Goal: Information Seeking & Learning: Learn about a topic

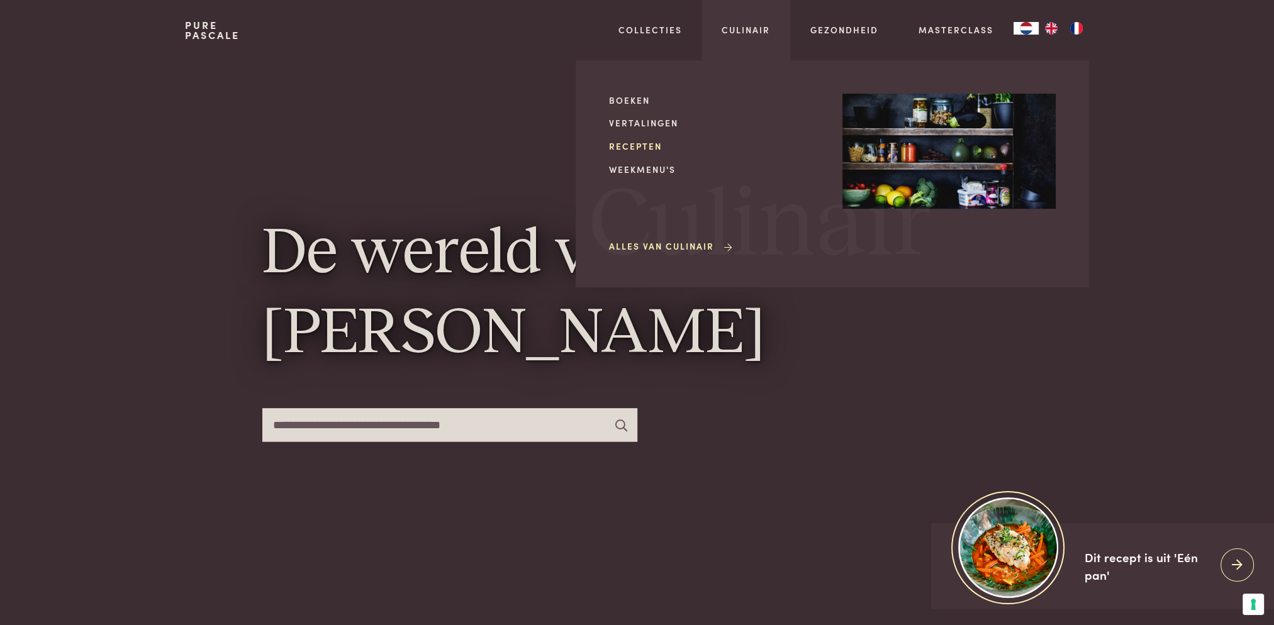
click at [647, 147] on link "Recepten" at bounding box center [715, 146] width 213 height 13
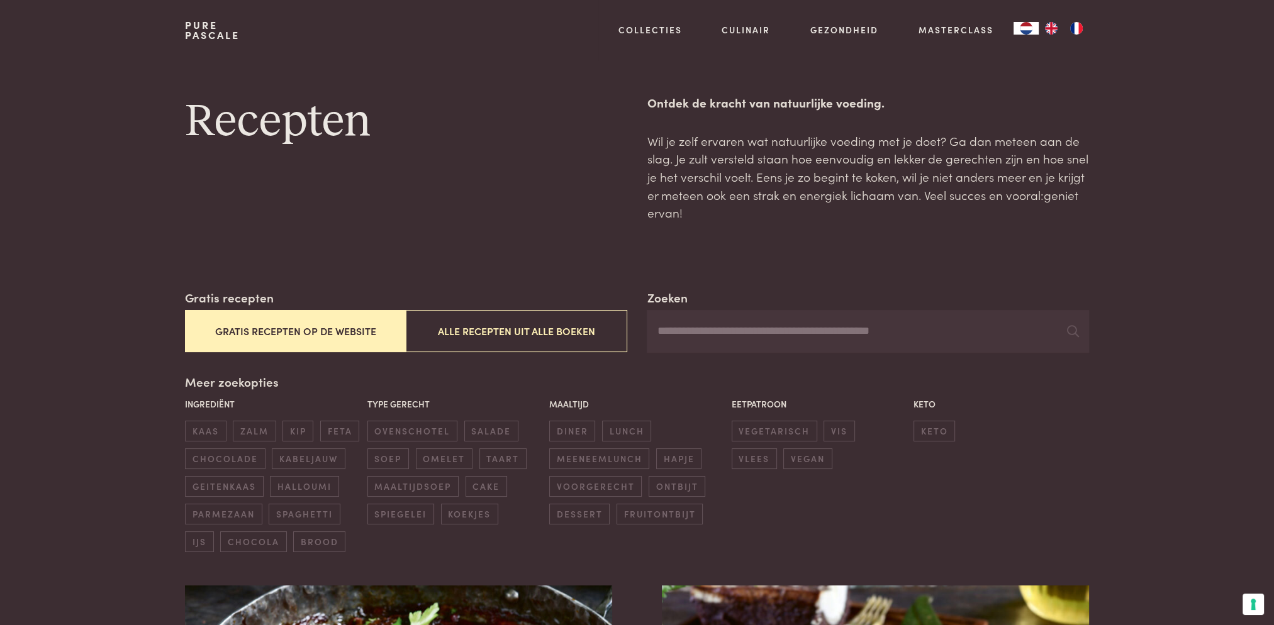
click at [285, 330] on button "Gratis recepten op de website" at bounding box center [295, 331] width 221 height 42
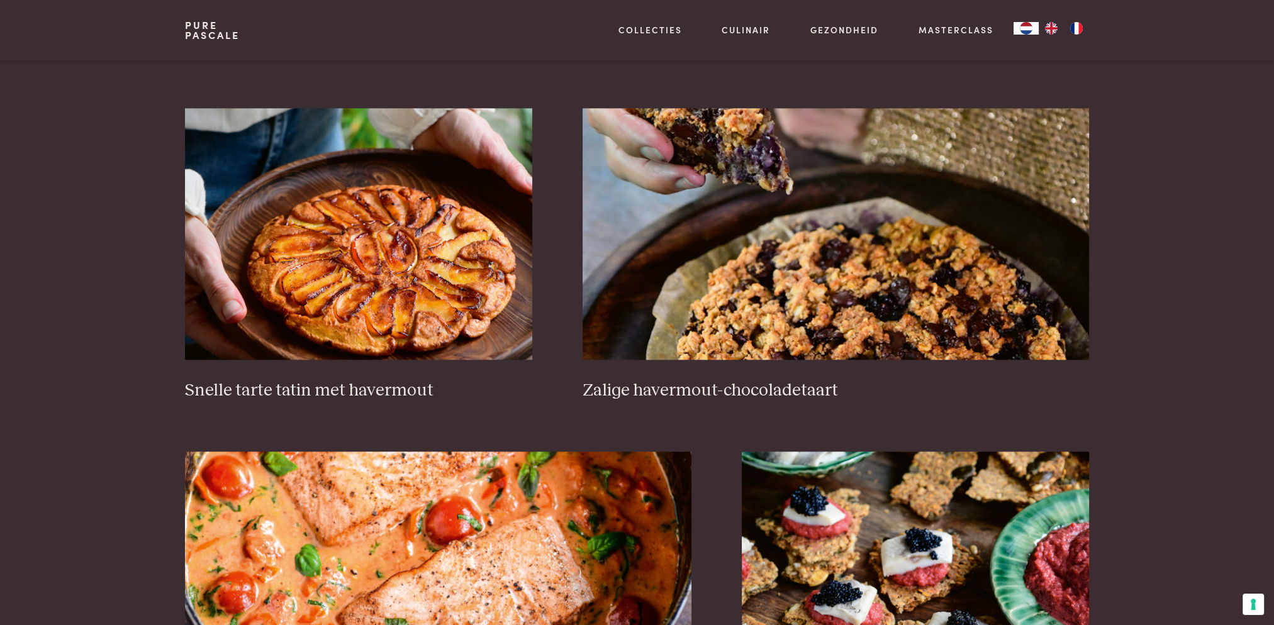
scroll to position [2050, 0]
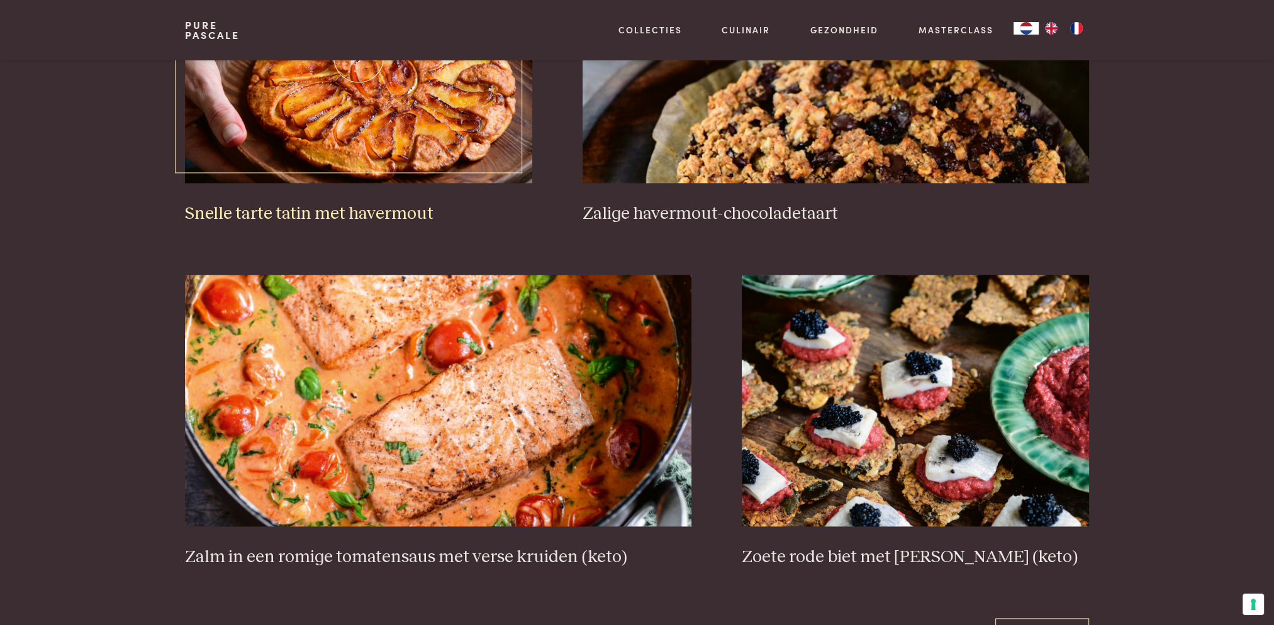
click at [400, 136] on img at bounding box center [358, 57] width 347 height 252
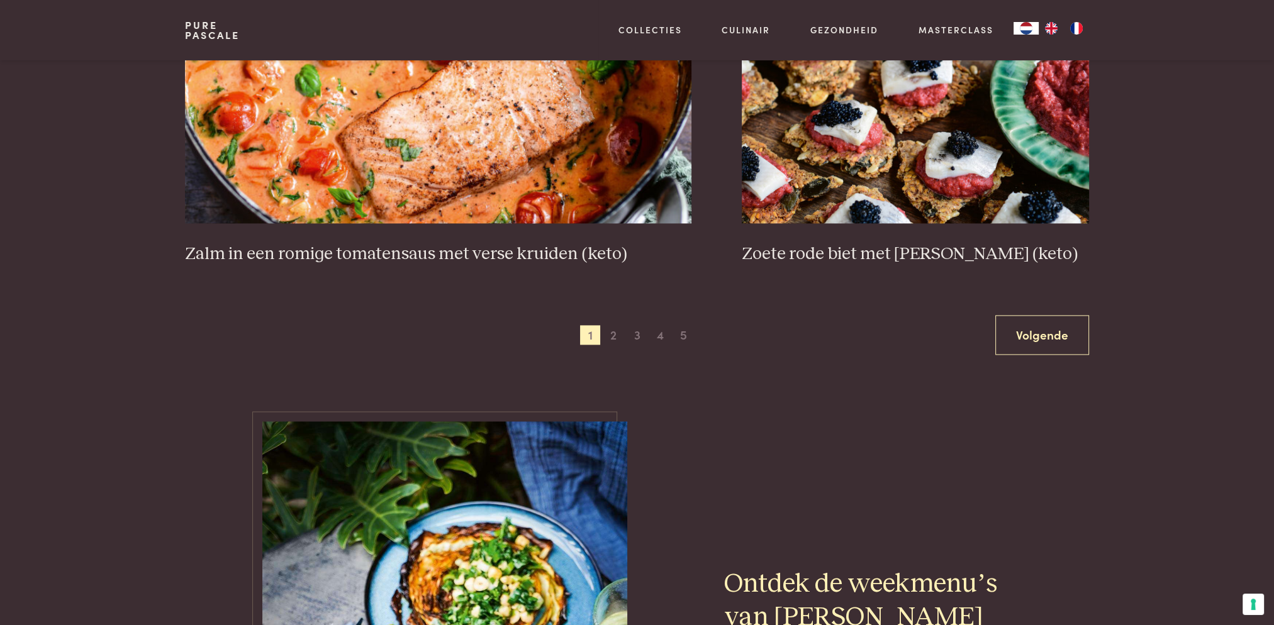
scroll to position [2364, 0]
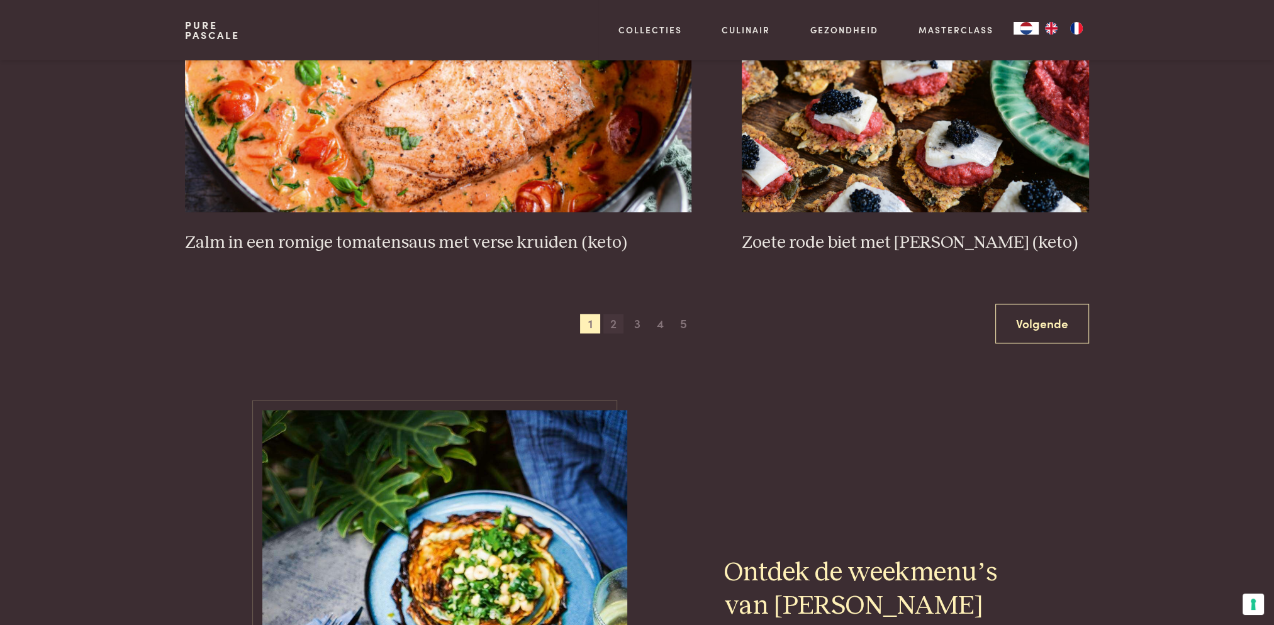
click at [611, 326] on span "2" at bounding box center [613, 324] width 20 height 20
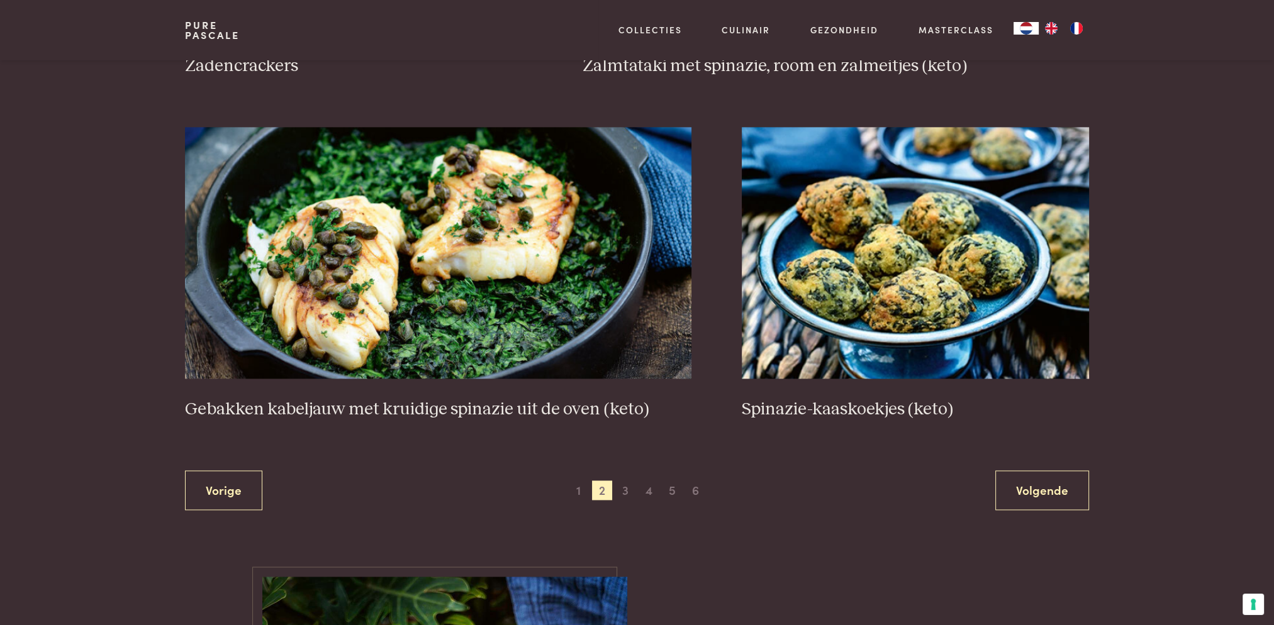
scroll to position [2301, 0]
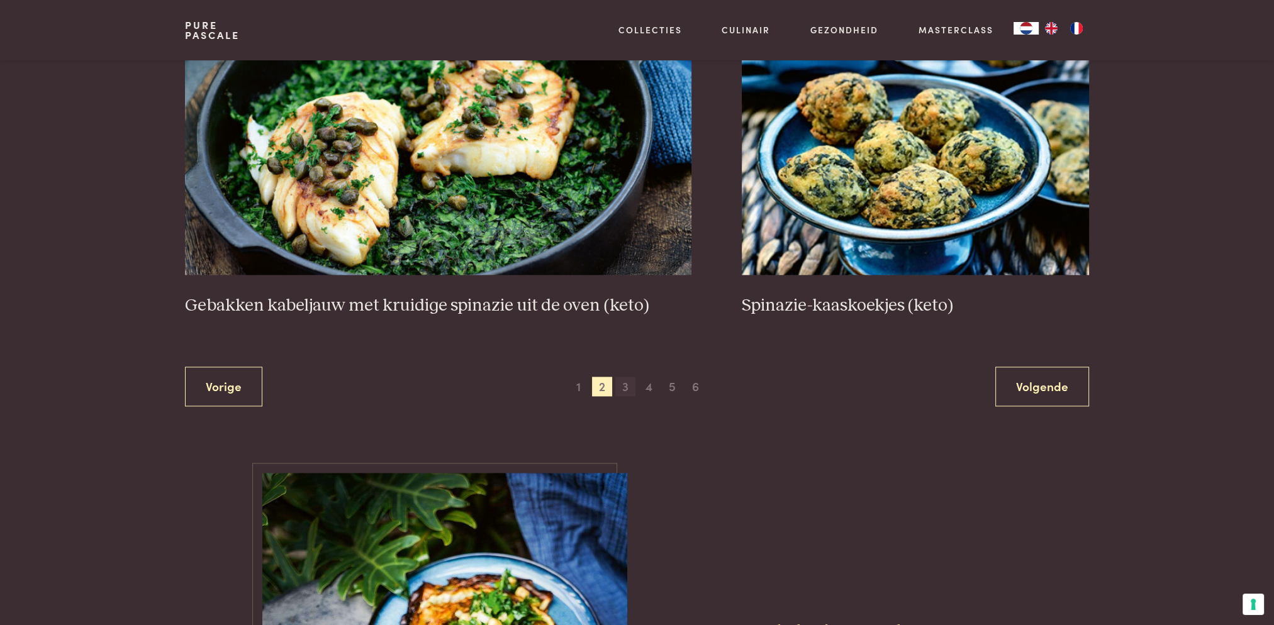
click at [626, 388] on span "3" at bounding box center [625, 387] width 20 height 20
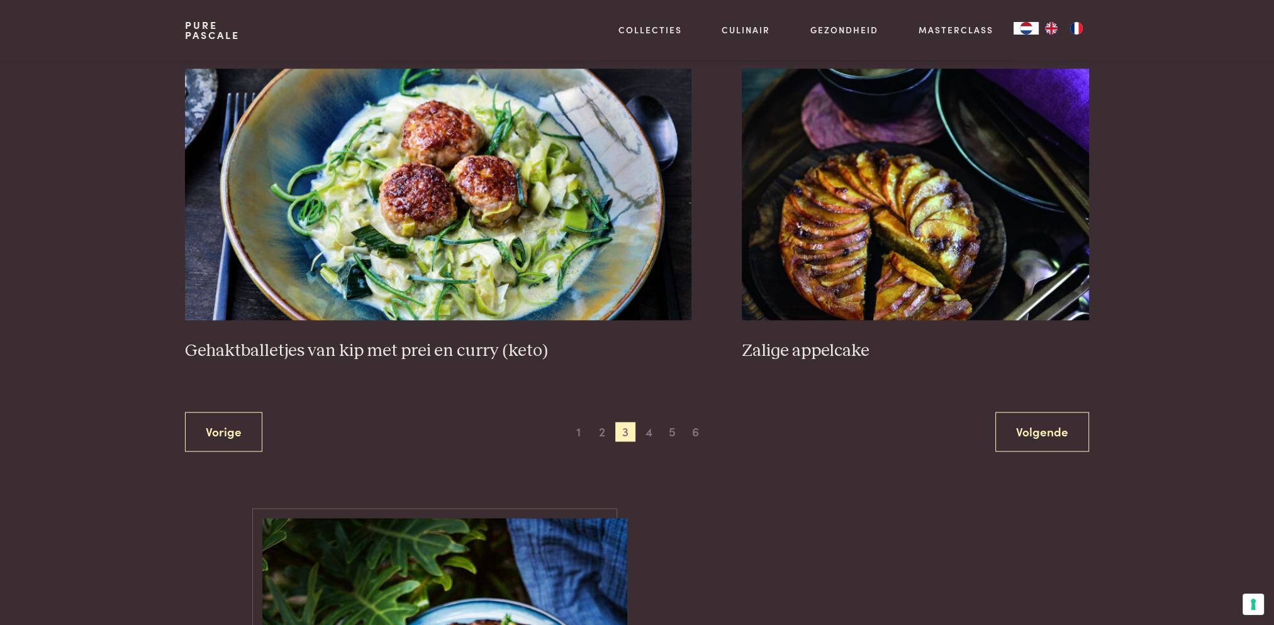
scroll to position [2301, 0]
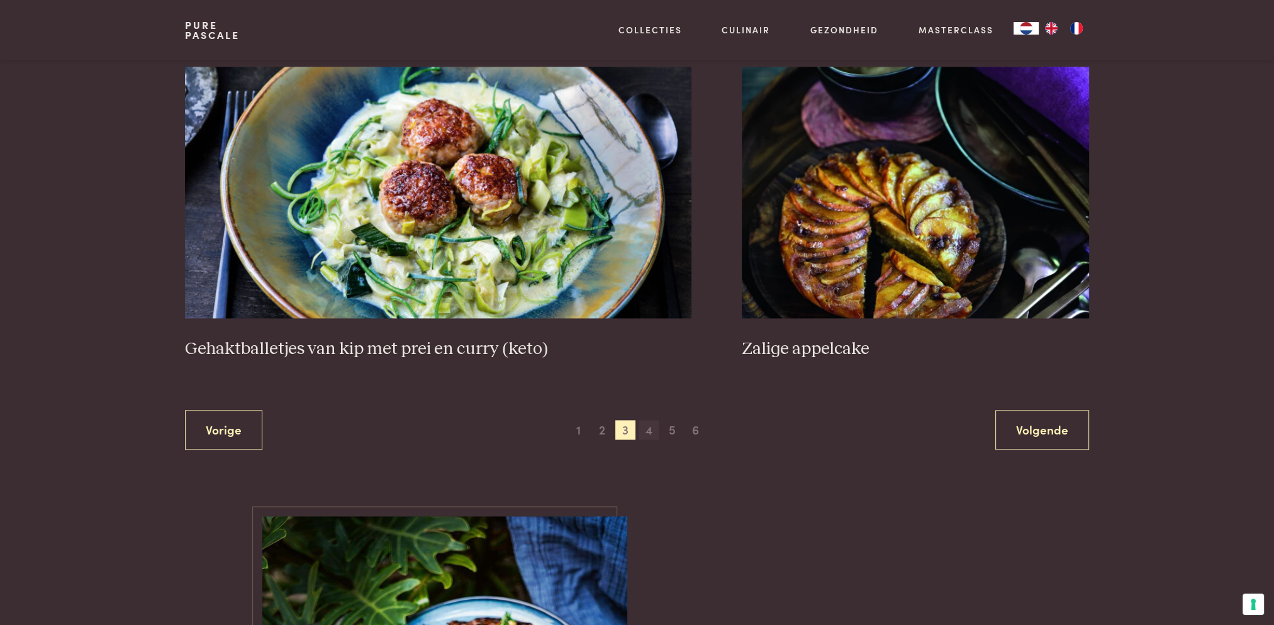
click at [648, 433] on span "4" at bounding box center [648, 430] width 20 height 20
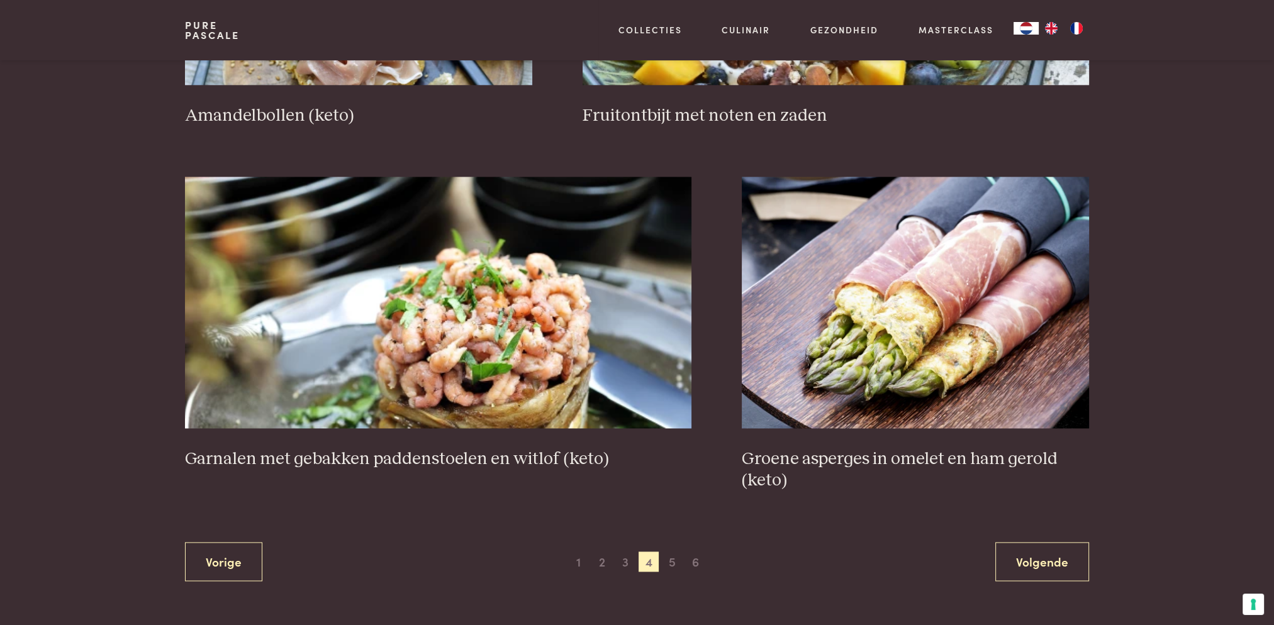
scroll to position [2175, 0]
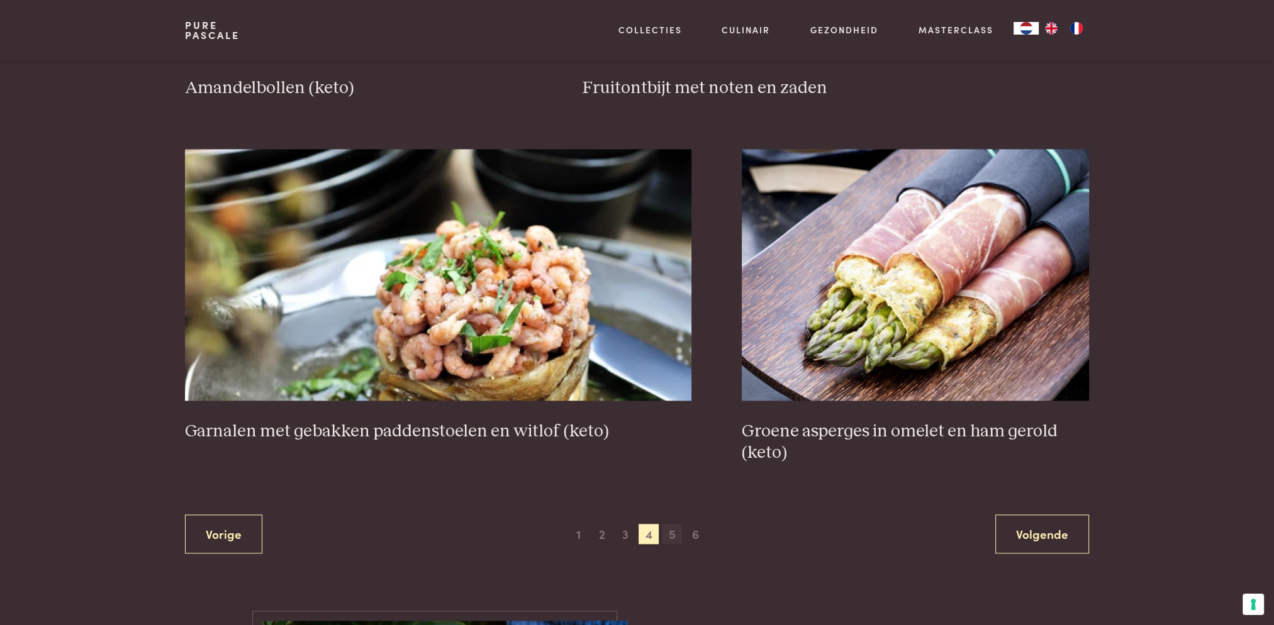
click at [675, 535] on span "5" at bounding box center [672, 534] width 20 height 20
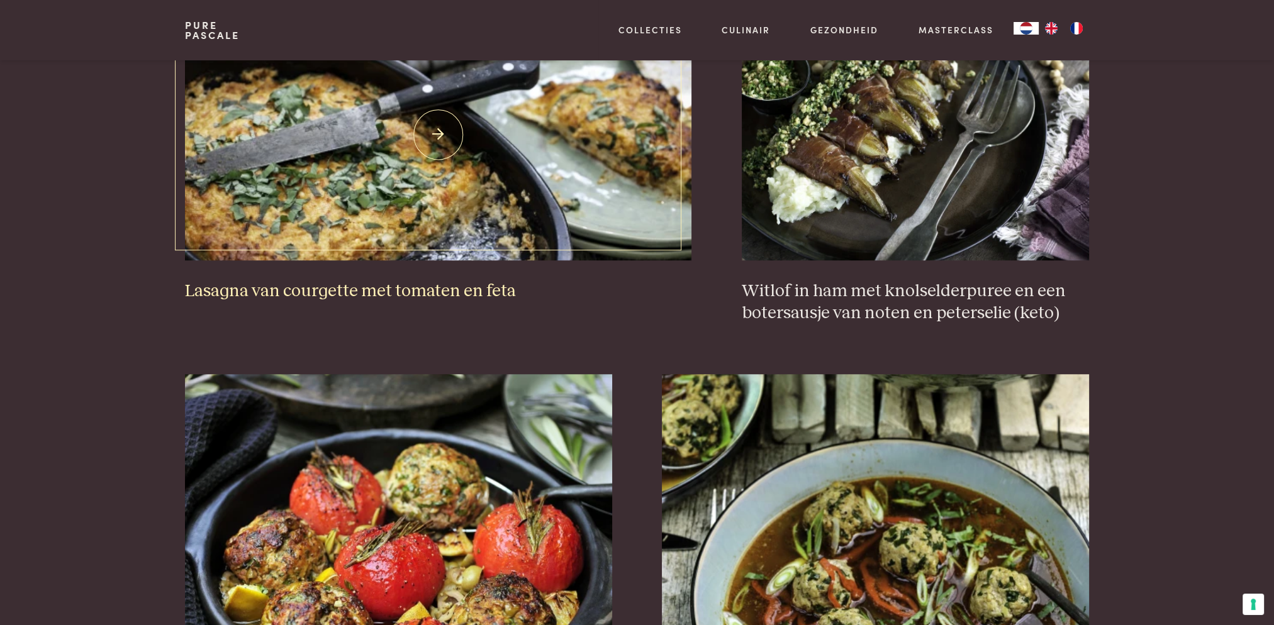
scroll to position [1295, 0]
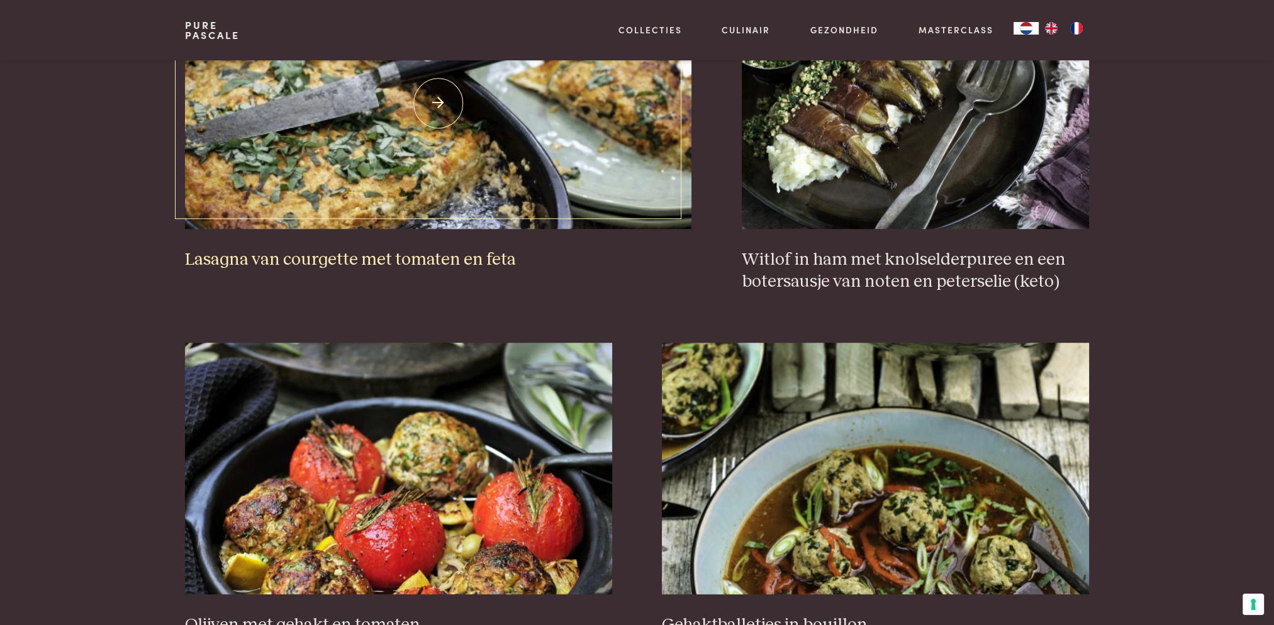
click at [421, 175] on img at bounding box center [438, 103] width 506 height 252
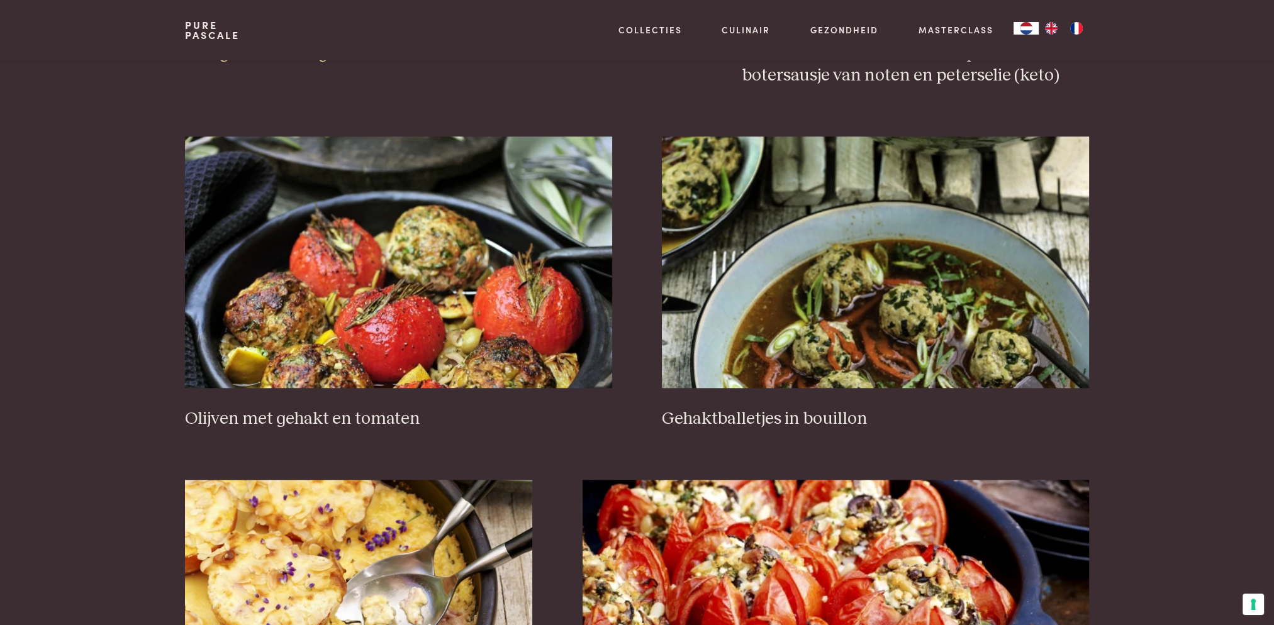
scroll to position [1609, 0]
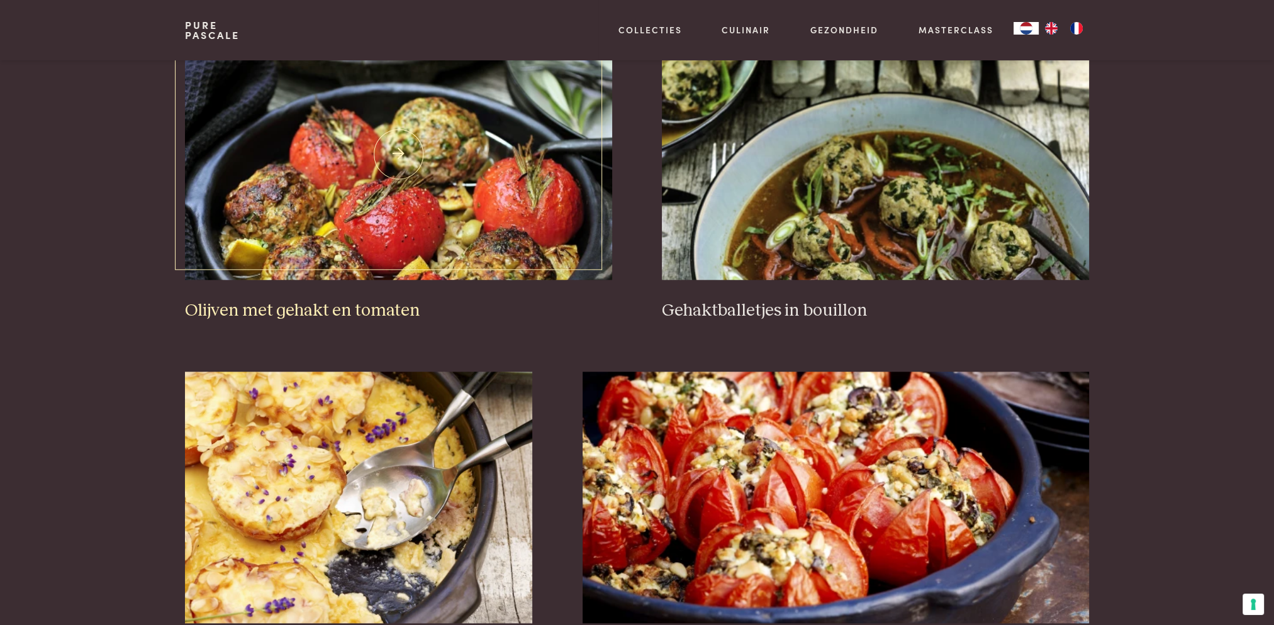
click at [443, 179] on img at bounding box center [398, 154] width 426 height 252
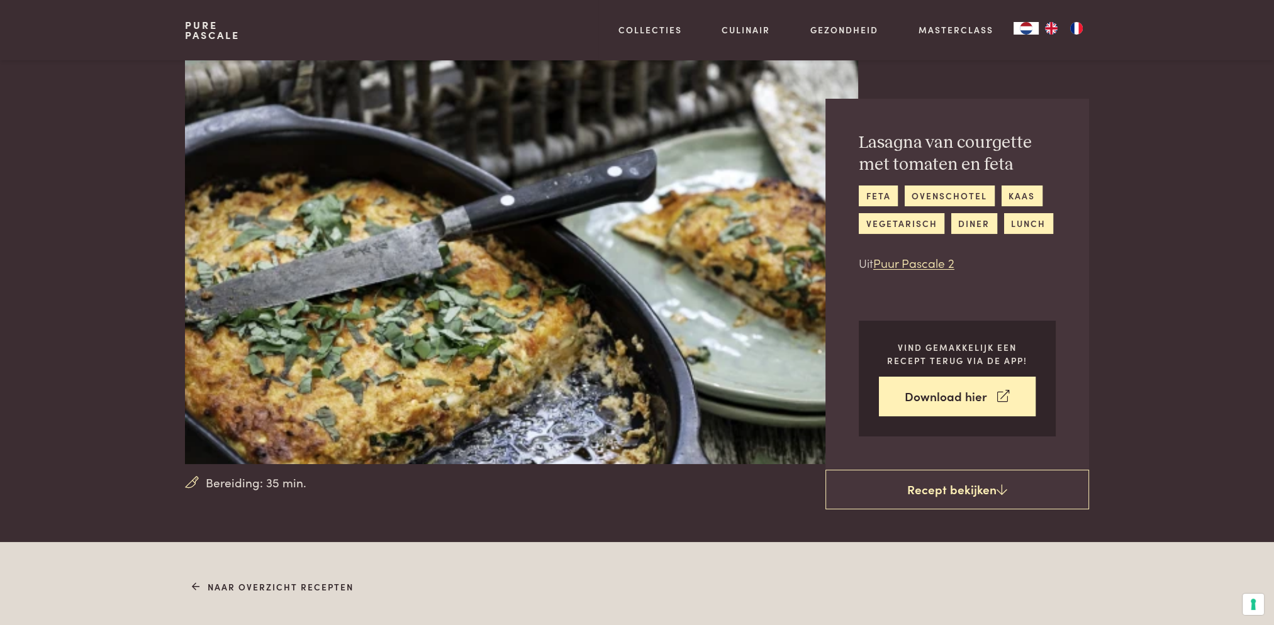
scroll to position [252, 0]
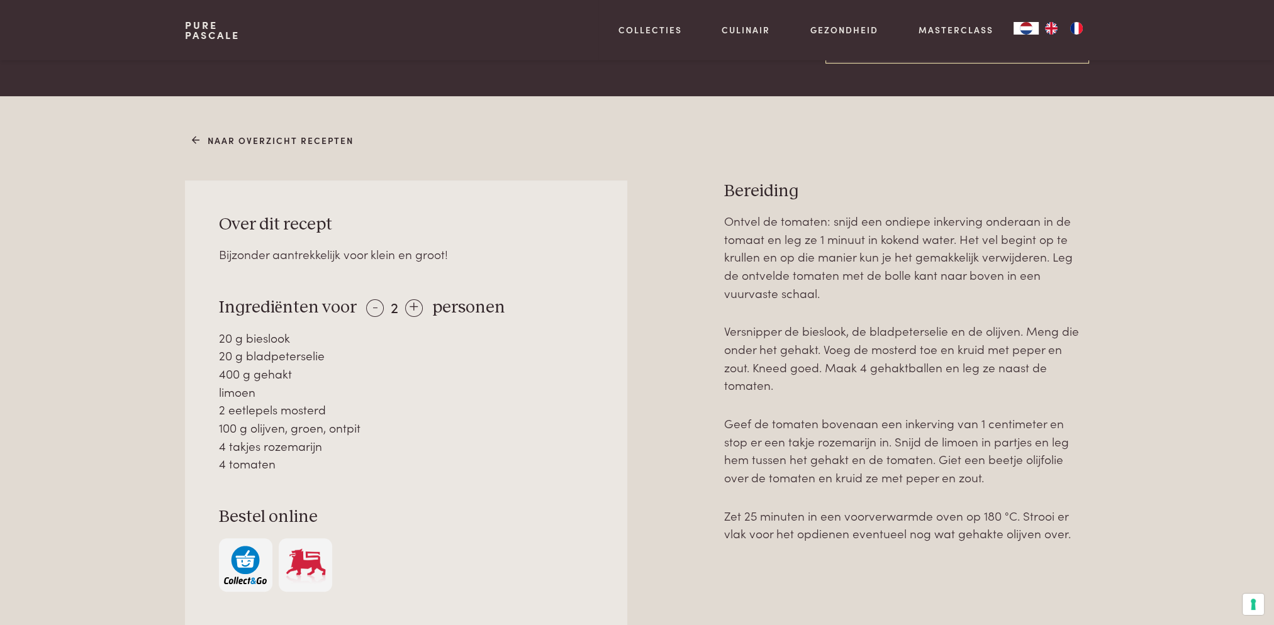
scroll to position [503, 0]
